Goal: Task Accomplishment & Management: Manage account settings

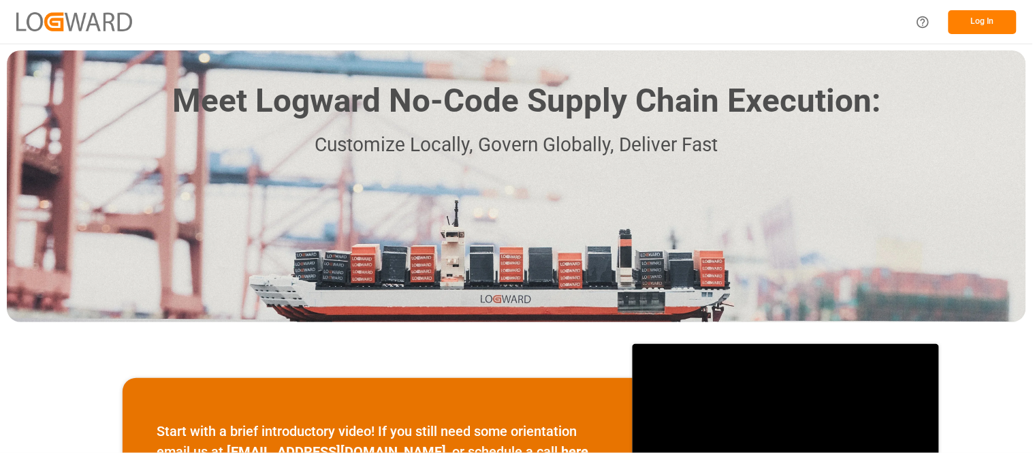
click at [976, 22] on button "Log In" at bounding box center [982, 22] width 68 height 24
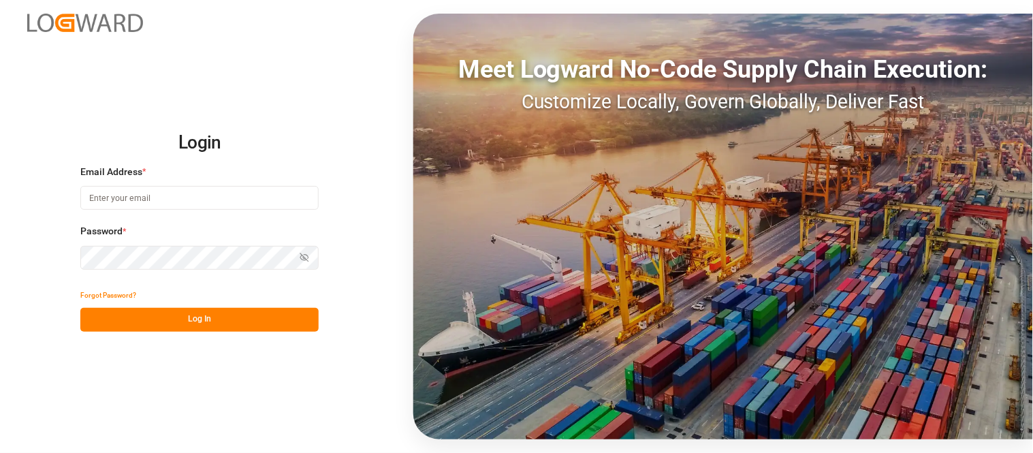
click at [230, 196] on input at bounding box center [199, 198] width 238 height 24
type input "[PERSON_NAME][EMAIL_ADDRESS][PERSON_NAME][DOMAIN_NAME]"
click at [309, 262] on button "Show password" at bounding box center [304, 258] width 29 height 24
click at [309, 262] on button "Hide password" at bounding box center [304, 258] width 29 height 24
click at [242, 328] on button "Log In" at bounding box center [199, 320] width 238 height 24
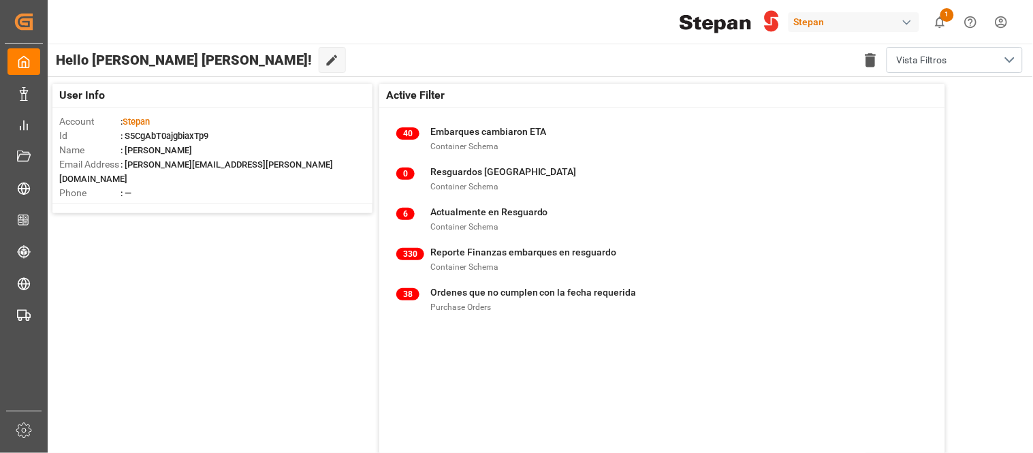
click at [1007, 19] on html "Created by potrace 1.15, written by [PERSON_NAME] [DATE]-[DATE] Created by potr…" at bounding box center [516, 226] width 1033 height 453
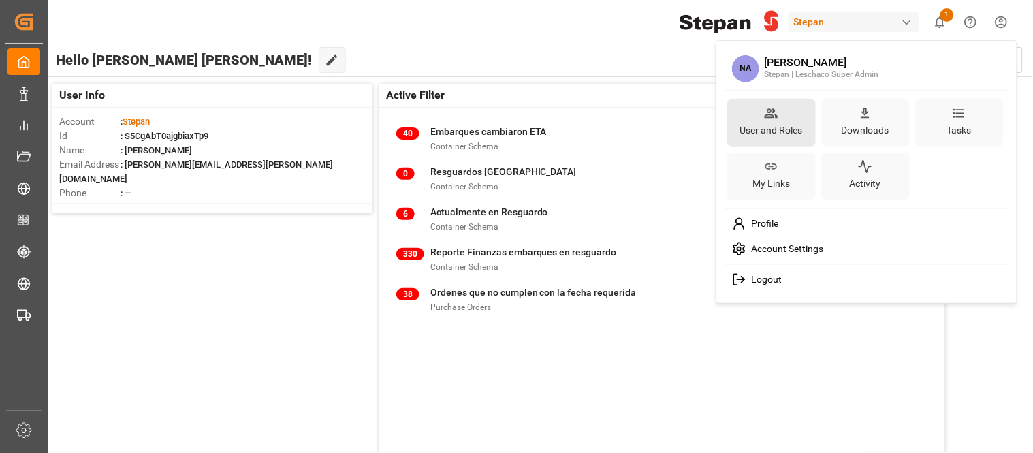
click at [770, 117] on icon at bounding box center [770, 113] width 13 height 10
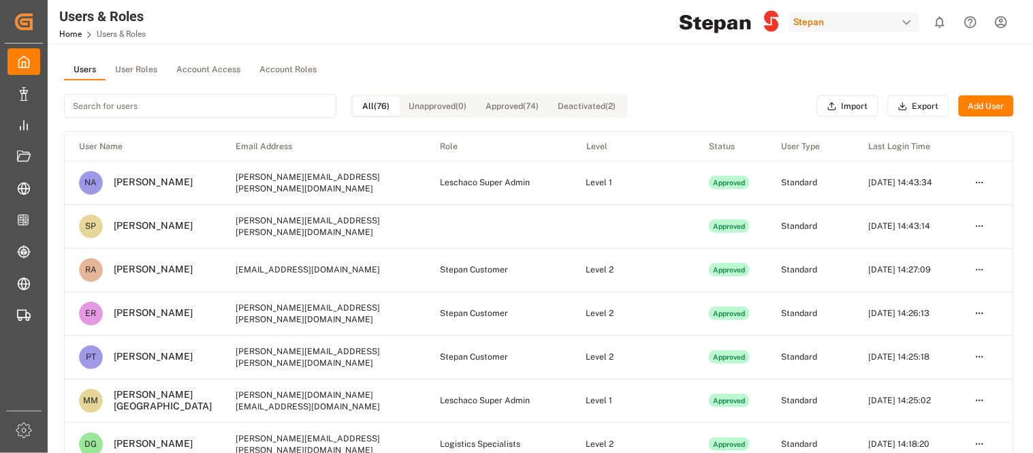
click at [148, 68] on button "User Roles" at bounding box center [136, 70] width 61 height 20
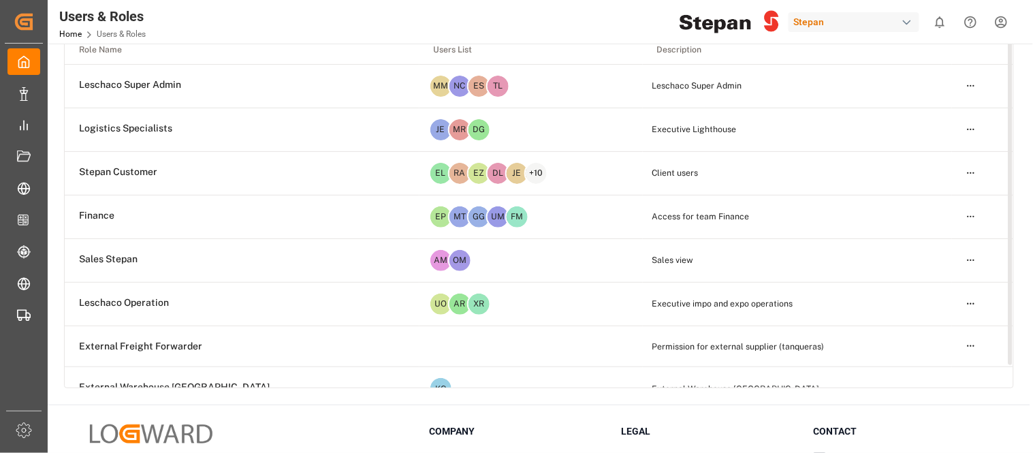
click at [969, 168] on html "Created by potrace 1.15, written by [PERSON_NAME] [DATE]-[DATE] Created by potr…" at bounding box center [516, 226] width 1033 height 453
click at [919, 195] on div "Edit" at bounding box center [942, 197] width 70 height 19
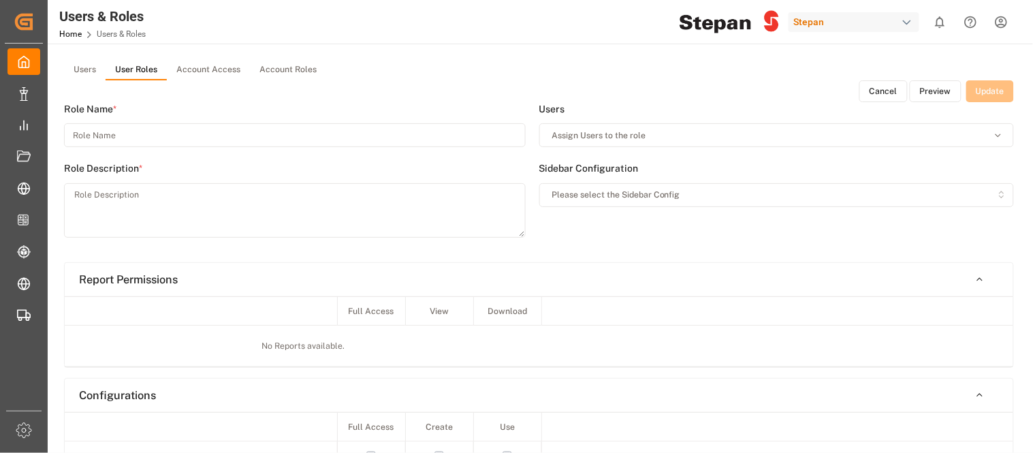
type input "Stepan Customer"
type textarea "Client users"
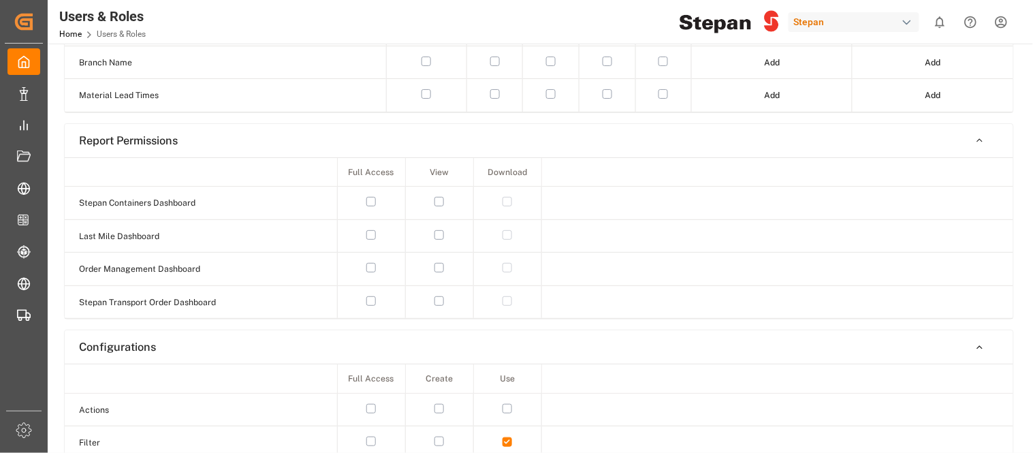
scroll to position [447, 0]
click at [372, 204] on button "button" at bounding box center [371, 201] width 10 height 10
click at [366, 261] on td at bounding box center [371, 268] width 68 height 33
click at [376, 276] on td at bounding box center [371, 268] width 68 height 33
click at [371, 265] on button "button" at bounding box center [371, 267] width 10 height 10
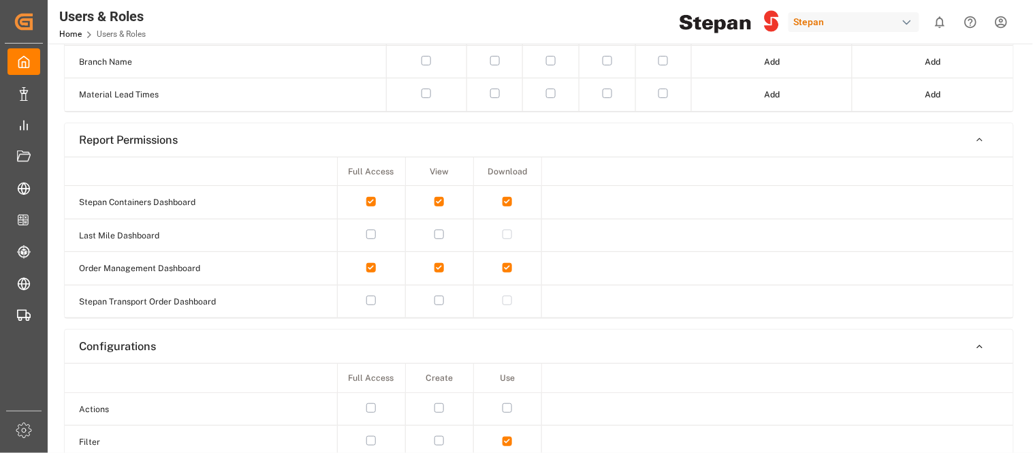
click at [374, 302] on button "button" at bounding box center [371, 300] width 10 height 10
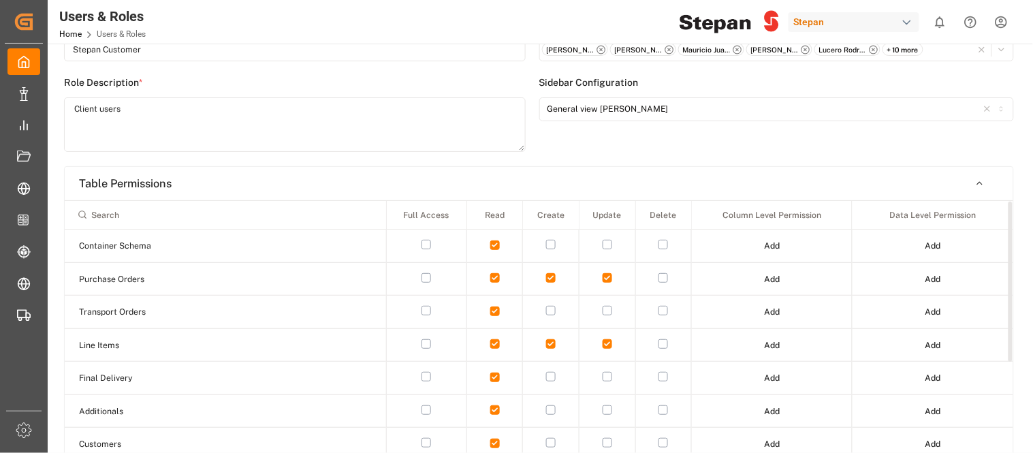
scroll to position [0, 0]
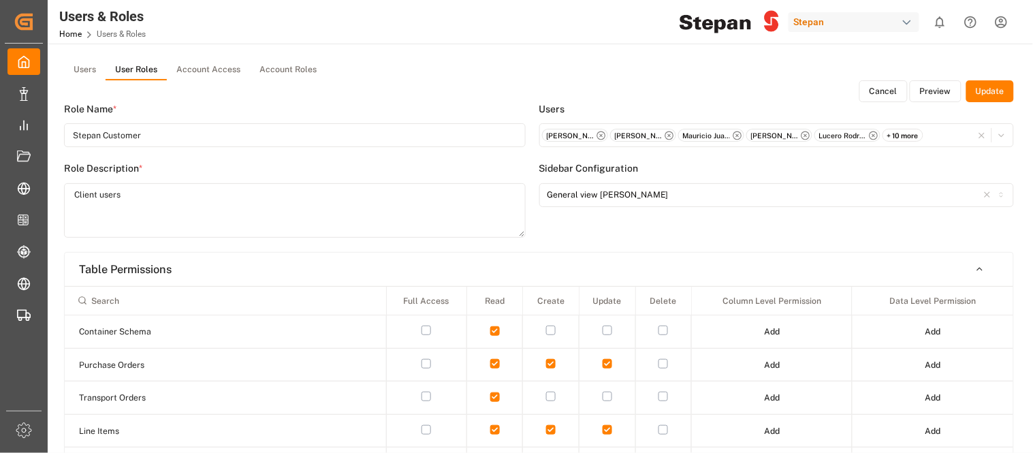
click at [982, 96] on button "Update" at bounding box center [990, 91] width 48 height 22
